Goal: Task Accomplishment & Management: Manage account settings

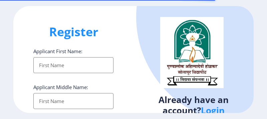
select select
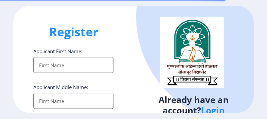
scroll to position [12, 0]
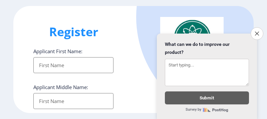
click at [252, 39] on button "Close survey" at bounding box center [257, 33] width 13 height 13
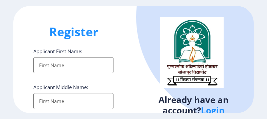
click at [213, 105] on link "Login" at bounding box center [213, 111] width 24 height 12
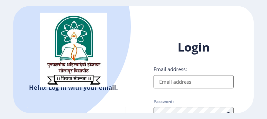
scroll to position [12, 0]
click at [198, 75] on input "Email address:" at bounding box center [193, 81] width 80 height 13
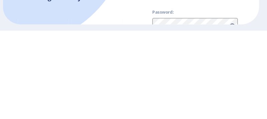
type input "[EMAIL_ADDRESS][DOMAIN_NAME]"
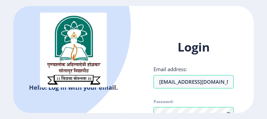
click at [243, 30] on div "Login Email address: [EMAIL_ADDRESS][DOMAIN_NAME] Password: Remember me Forgot …" at bounding box center [193, 108] width 120 height 158
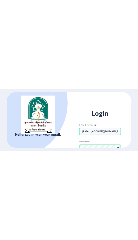
scroll to position [0, 0]
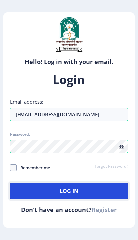
click at [25, 119] on button "Log In" at bounding box center [69, 191] width 118 height 16
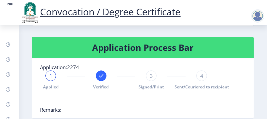
scroll to position [182, 0]
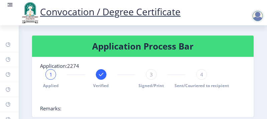
click at [102, 71] on rect at bounding box center [101, 74] width 7 height 7
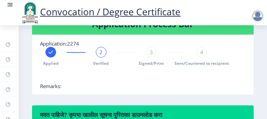
scroll to position [212, 0]
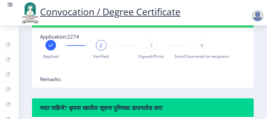
click at [100, 42] on span "2" at bounding box center [100, 45] width 3 height 7
click at [103, 40] on div "2" at bounding box center [101, 45] width 11 height 11
click at [100, 42] on span "2" at bounding box center [100, 45] width 3 height 7
click at [47, 33] on span "Application:2274" at bounding box center [59, 36] width 39 height 7
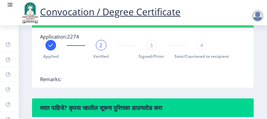
click at [46, 40] on div at bounding box center [50, 45] width 11 height 11
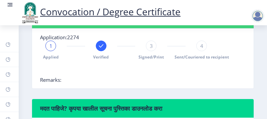
scroll to position [211, 0]
click at [101, 43] on rect at bounding box center [101, 46] width 7 height 7
click at [101, 43] on span "2" at bounding box center [100, 46] width 3 height 7
click at [97, 41] on div "2 Verified" at bounding box center [101, 50] width 11 height 19
click at [51, 44] on icon at bounding box center [50, 45] width 4 height 3
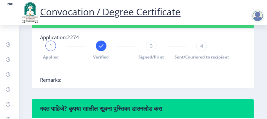
click at [51, 43] on span "1" at bounding box center [50, 46] width 3 height 7
click at [146, 41] on div "3" at bounding box center [151, 46] width 11 height 11
click at [151, 43] on span "3" at bounding box center [151, 46] width 3 height 7
click at [150, 41] on div "3" at bounding box center [151, 46] width 11 height 11
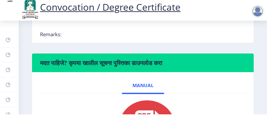
scroll to position [250, 0]
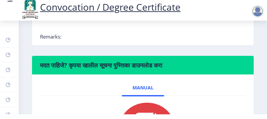
click at [8, 52] on link "Help/FAQ" at bounding box center [9, 59] width 19 height 15
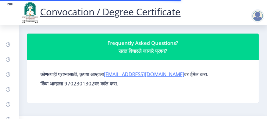
click at [4, 40] on link "Dashboard" at bounding box center [9, 44] width 19 height 15
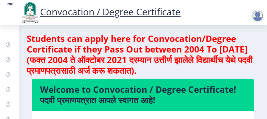
click at [9, 58] on icon at bounding box center [9, 58] width 2 height 2
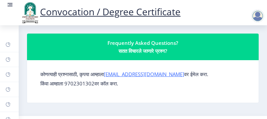
click at [6, 74] on rect at bounding box center [7, 74] width 5 height 5
select select
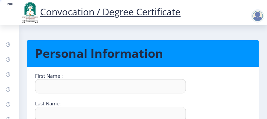
type input "GANESH"
type input "[PERSON_NAME]"
select select "[DEMOGRAPHIC_DATA]"
type input "[EMAIL_ADDRESS][DOMAIN_NAME]"
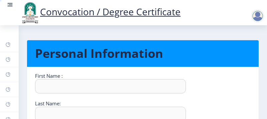
type input "9922260558"
click at [6, 89] on icon at bounding box center [8, 90] width 4 height 4
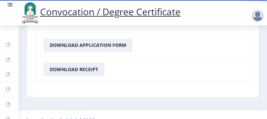
scroll to position [129, 0]
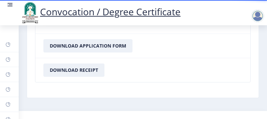
click at [5, 105] on link "Payment issue" at bounding box center [9, 104] width 19 height 15
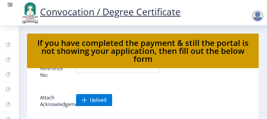
scroll to position [61, 0]
click at [6, 107] on rect at bounding box center [7, 104] width 5 height 5
click at [2, 103] on link "Payment issue" at bounding box center [9, 104] width 19 height 15
click at [5, 88] on link "Myapplication" at bounding box center [9, 89] width 19 height 15
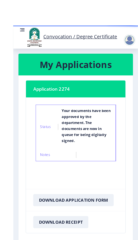
scroll to position [7, 0]
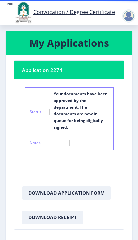
click at [12, 4] on rect at bounding box center [10, 4] width 7 height 7
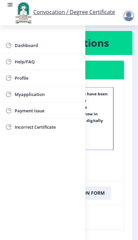
click at [18, 94] on span "Myapplication" at bounding box center [47, 94] width 65 height 8
click at [119, 119] on nb-card-body "Status Notes Status Your documents have been approved by the department. The do…" at bounding box center [69, 129] width 110 height 101
click at [27, 91] on span "Myapplication" at bounding box center [47, 94] width 65 height 8
click at [22, 94] on span "Myapplication" at bounding box center [47, 94] width 65 height 8
click at [18, 94] on span "Myapplication" at bounding box center [47, 94] width 65 height 8
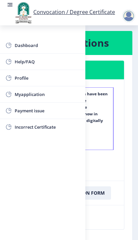
click at [17, 75] on span "Profile" at bounding box center [47, 78] width 65 height 8
select select
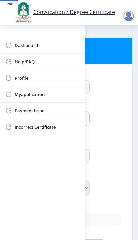
type input "GANESH"
type input "[PERSON_NAME]"
select select "[DEMOGRAPHIC_DATA]"
type input "[EMAIL_ADDRESS][DOMAIN_NAME]"
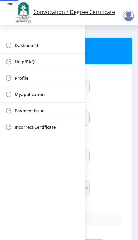
type input "9922260558"
click at [124, 119] on div "[PERSON_NAME]" at bounding box center [69, 155] width 114 height 18
click at [16, 42] on span "Dashboard" at bounding box center [47, 45] width 65 height 8
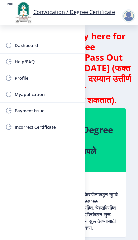
click at [129, 19] on div at bounding box center [128, 15] width 13 height 13
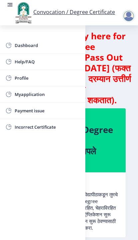
click at [133, 20] on div at bounding box center [128, 15] width 13 height 13
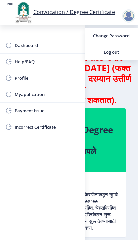
click at [127, 116] on div "Welcome to Convocation / Degree Certificate! पदवी प्रमाणपत्रात आपले स्वागत आहे!…" at bounding box center [69, 180] width 124 height 144
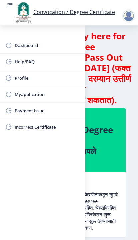
click at [13, 8] on rect at bounding box center [10, 4] width 7 height 7
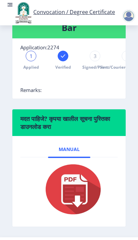
scroll to position [292, 0]
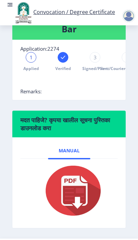
click at [72, 119] on img at bounding box center [69, 190] width 67 height 53
